Goal: Communication & Community: Answer question/provide support

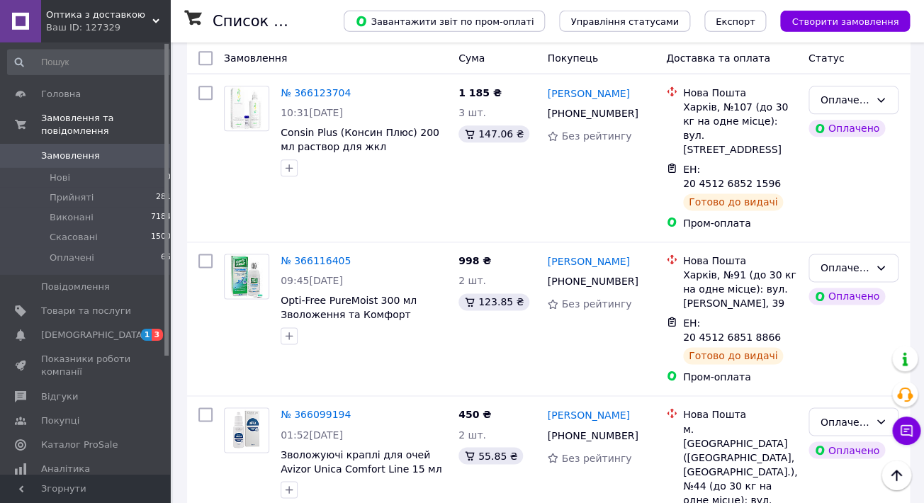
scroll to position [2347, 0]
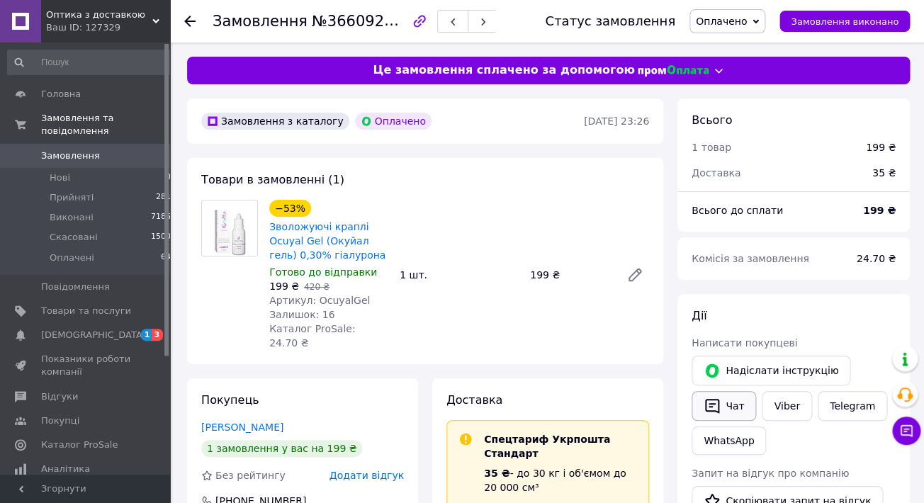
click at [722, 398] on button "Чат" at bounding box center [724, 406] width 64 height 30
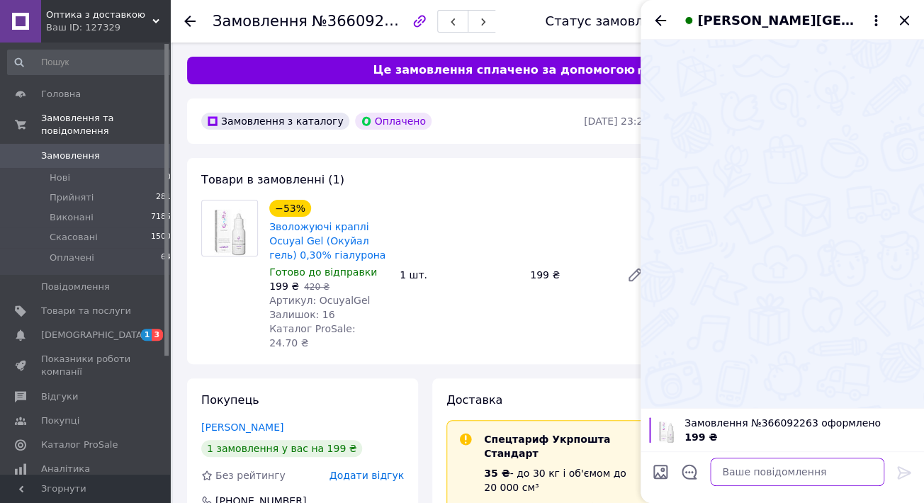
click at [731, 482] on textarea at bounding box center [797, 472] width 174 height 28
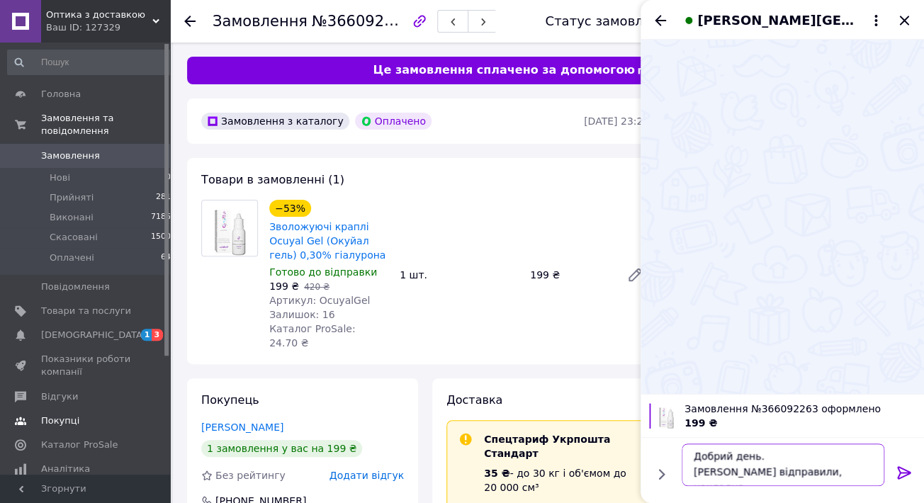
paste textarea "0504847081730."
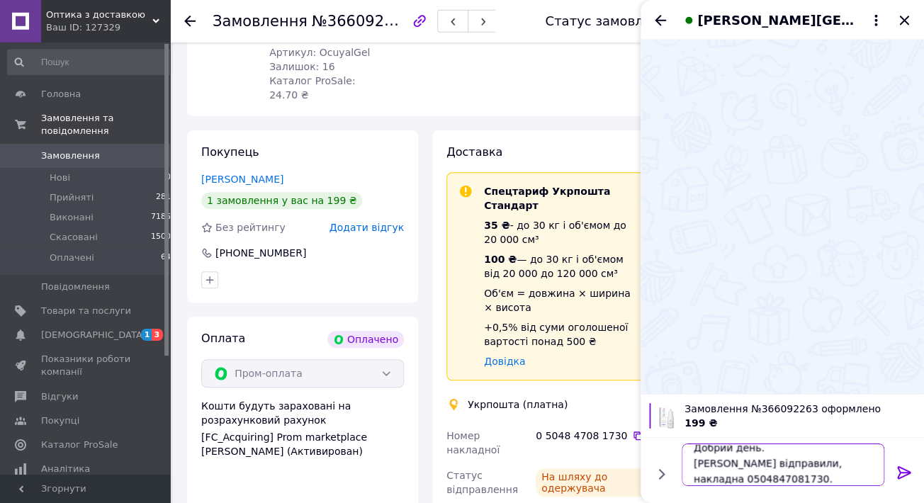
scroll to position [281, 0]
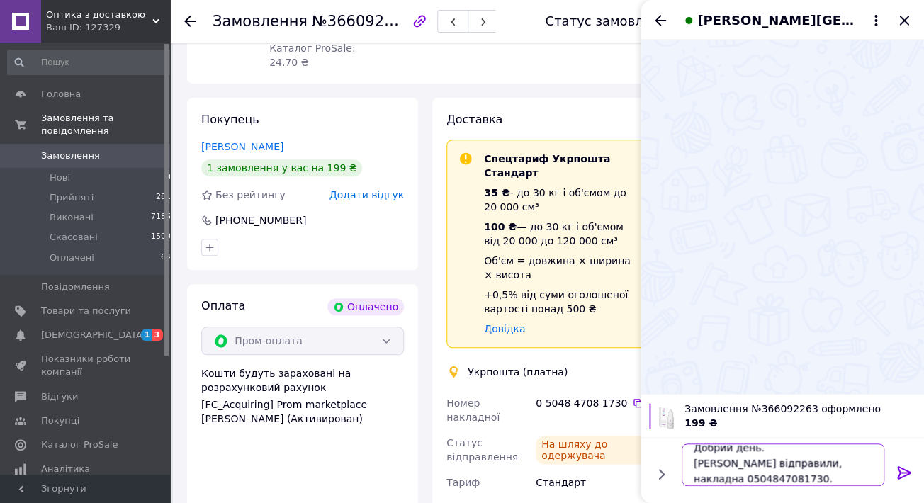
type textarea "Добрий день. Краплі відправили, накладна 0504847081730."
click at [904, 475] on icon at bounding box center [904, 472] width 17 height 17
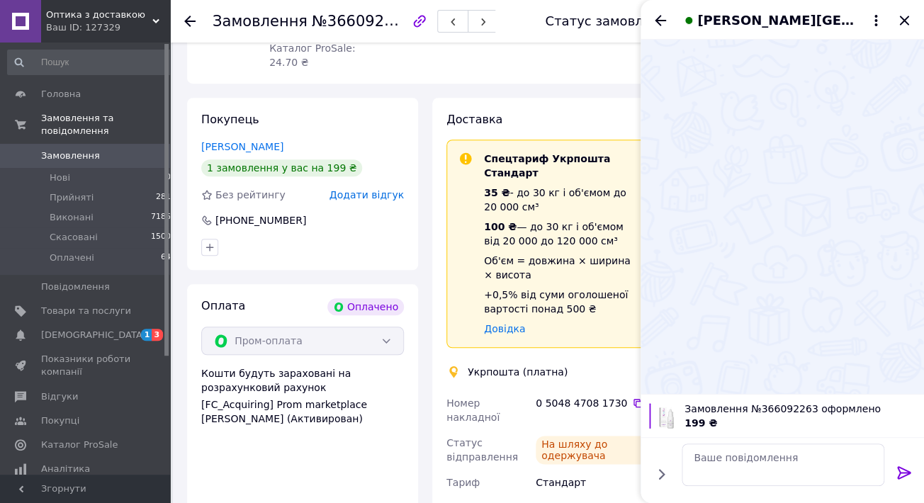
scroll to position [0, 0]
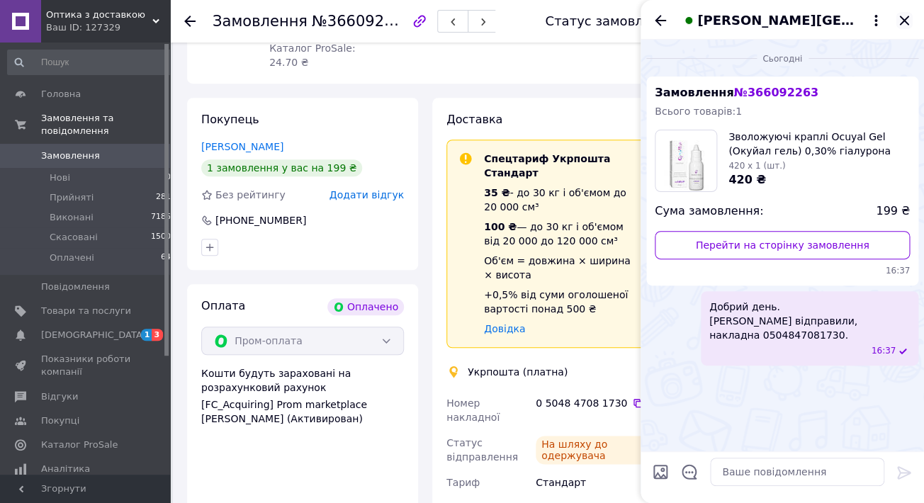
click at [905, 23] on icon "Закрити" at bounding box center [904, 20] width 17 height 17
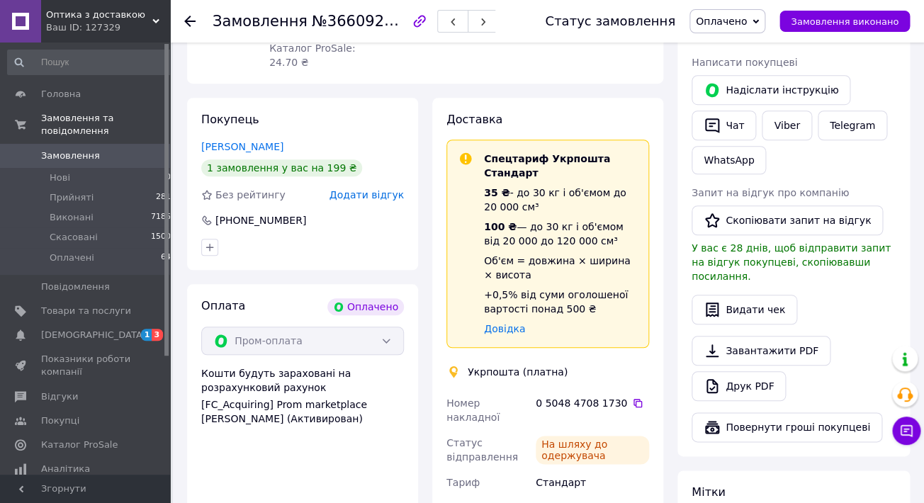
click at [84, 150] on span "Замовлення" at bounding box center [70, 156] width 59 height 13
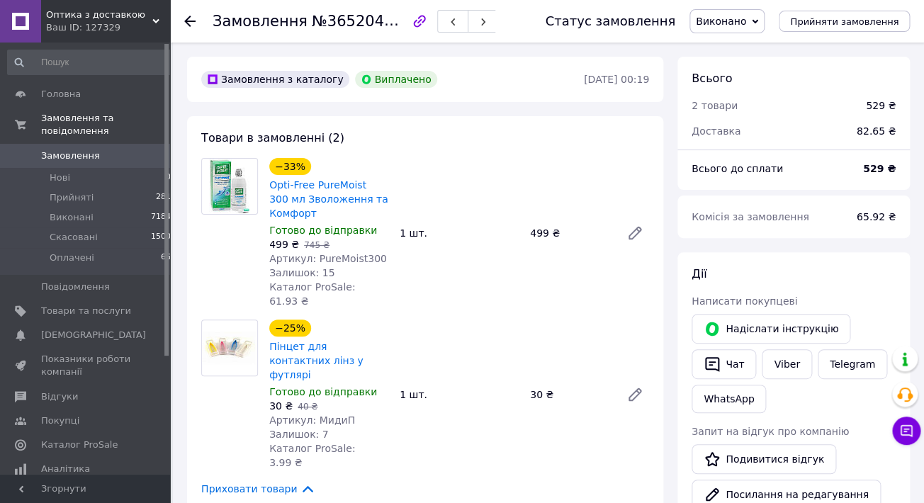
scroll to position [57, 0]
click at [80, 305] on span "Товари та послуги" at bounding box center [86, 311] width 90 height 13
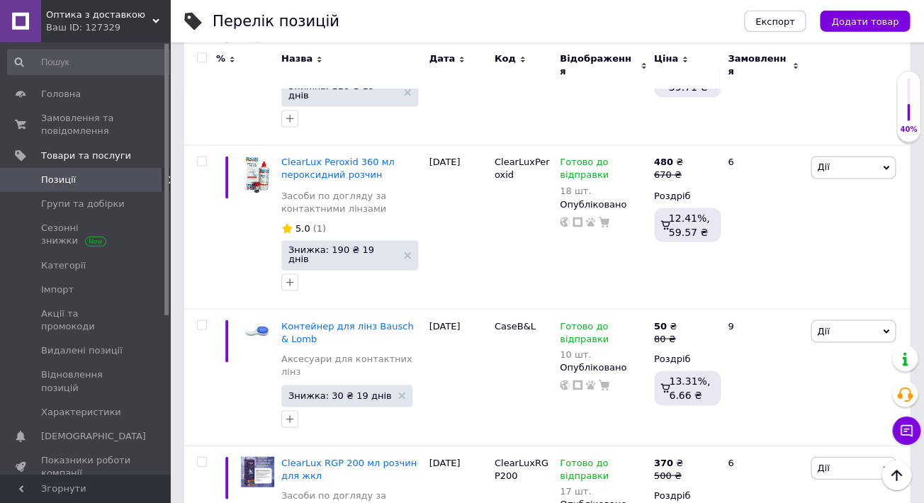
scroll to position [742, 0]
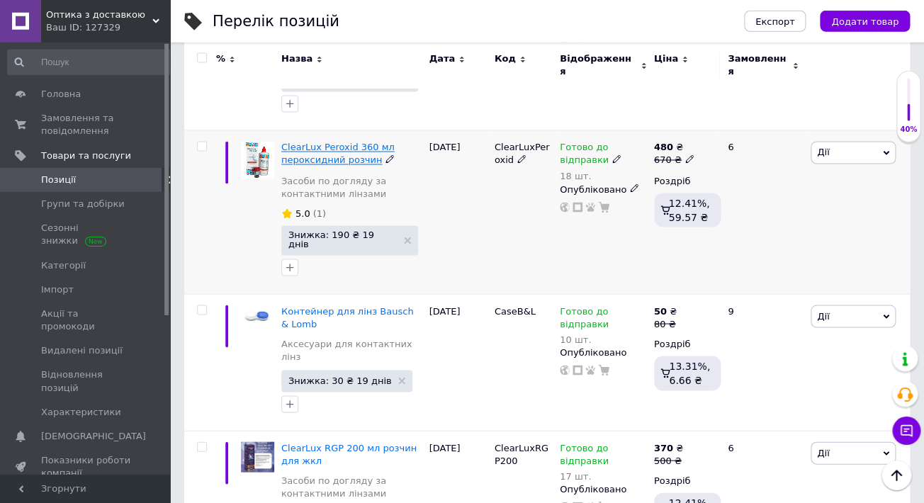
click at [327, 142] on span "ClearLux Peroxid 360 мл пероксидний розчин" at bounding box center [337, 153] width 113 height 23
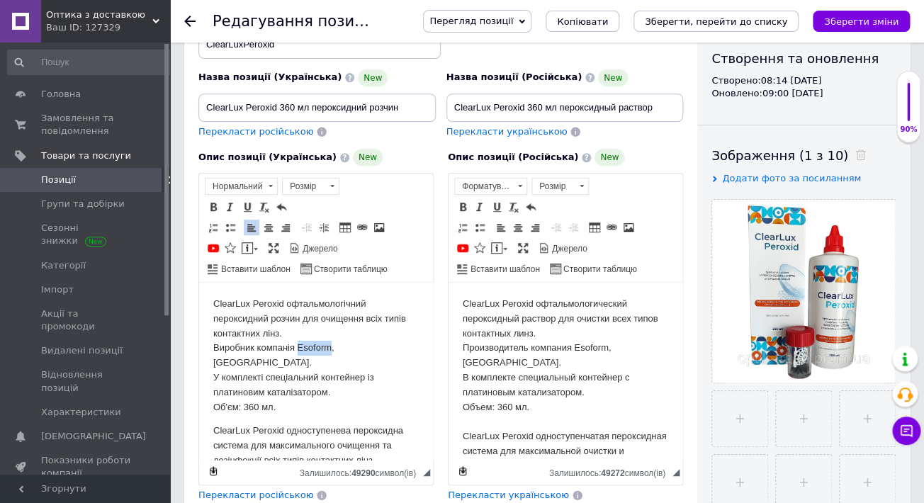
drag, startPoint x: 298, startPoint y: 348, endPoint x: 328, endPoint y: 346, distance: 29.8
click at [328, 346] on p "ClearLux Peroxid офтальмологічний пероксидний розчин для очищення всіх типів ко…" at bounding box center [316, 356] width 206 height 118
click at [357, 372] on span "Копіювати" at bounding box center [373, 369] width 55 height 17
